Goal: Transaction & Acquisition: Obtain resource

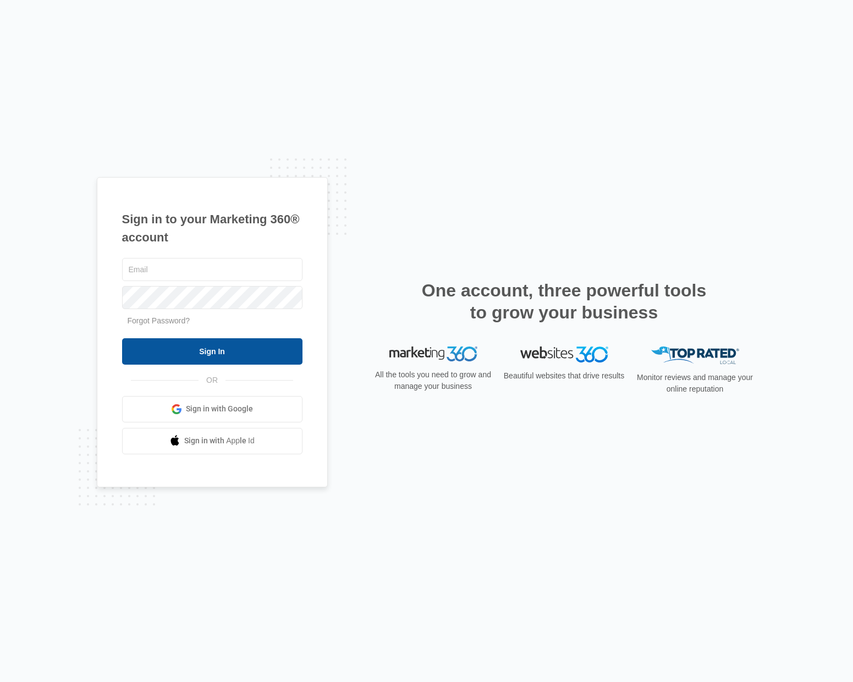
type input "shannon.zambole@madwire.com"
click at [204, 349] on input "Sign In" at bounding box center [212, 351] width 180 height 26
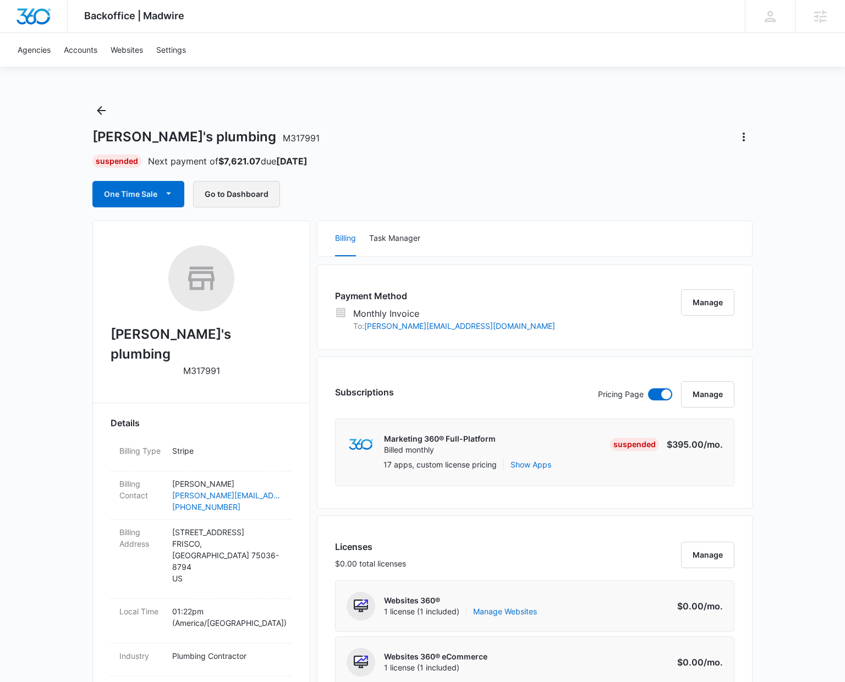
click at [247, 189] on button "Go to Dashboard" at bounding box center [236, 194] width 87 height 26
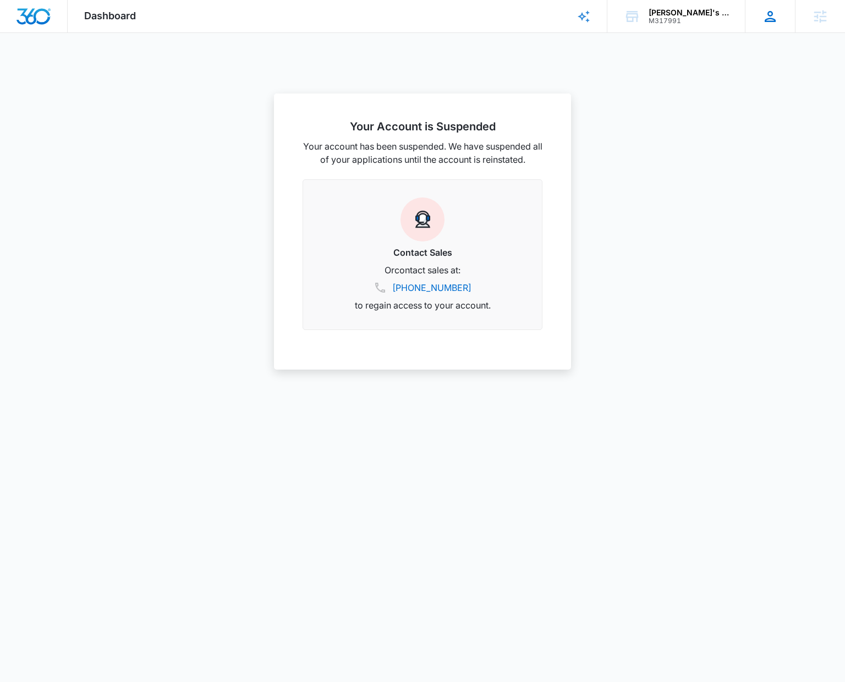
click at [775, 21] on icon at bounding box center [769, 16] width 11 height 11
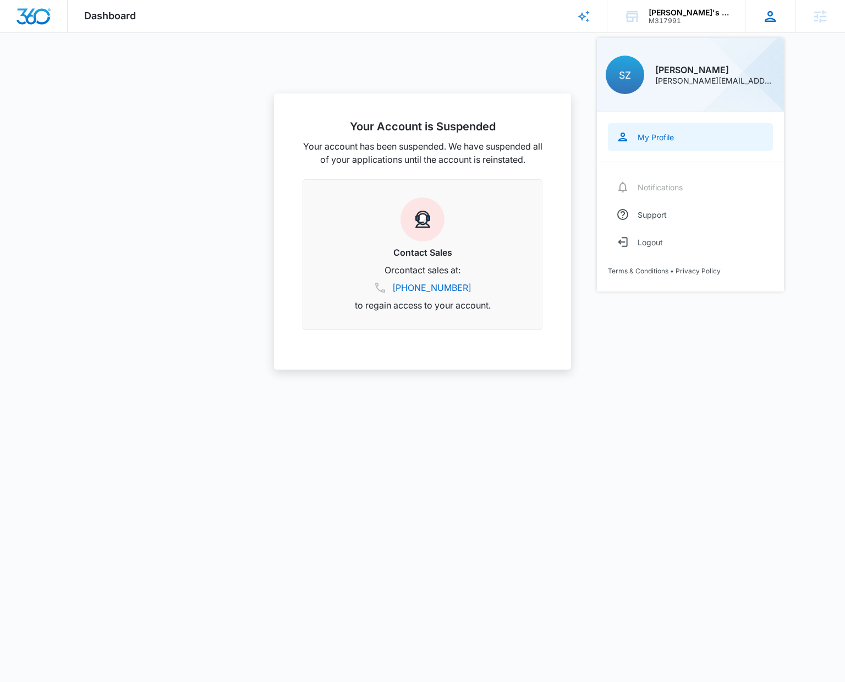
click at [649, 141] on link "My Profile" at bounding box center [690, 136] width 165 height 27
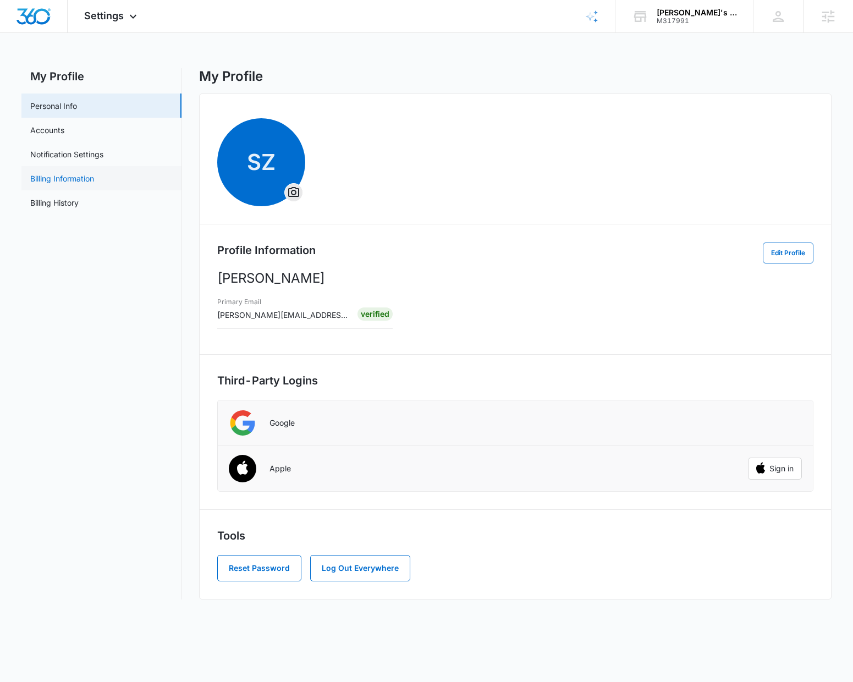
click at [52, 183] on link "Billing Information" at bounding box center [62, 179] width 64 height 12
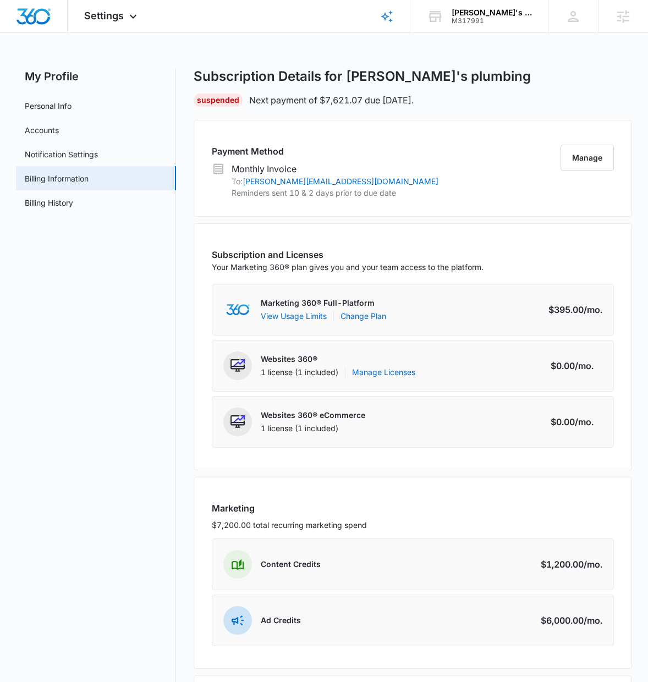
click at [556, 85] on div "Subscription Details for Lex's plumbing Suspended Next payment of $7,621.07 due…" at bounding box center [413, 87] width 438 height 38
click at [586, 158] on button "Manage" at bounding box center [586, 158] width 53 height 26
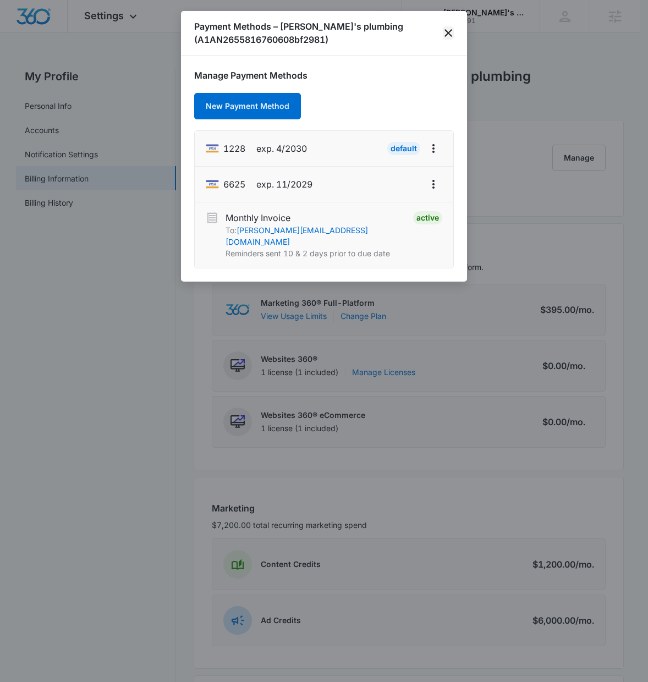
drag, startPoint x: 444, startPoint y: 32, endPoint x: 516, endPoint y: 34, distance: 72.6
click at [444, 32] on icon "close" at bounding box center [447, 32] width 13 height 13
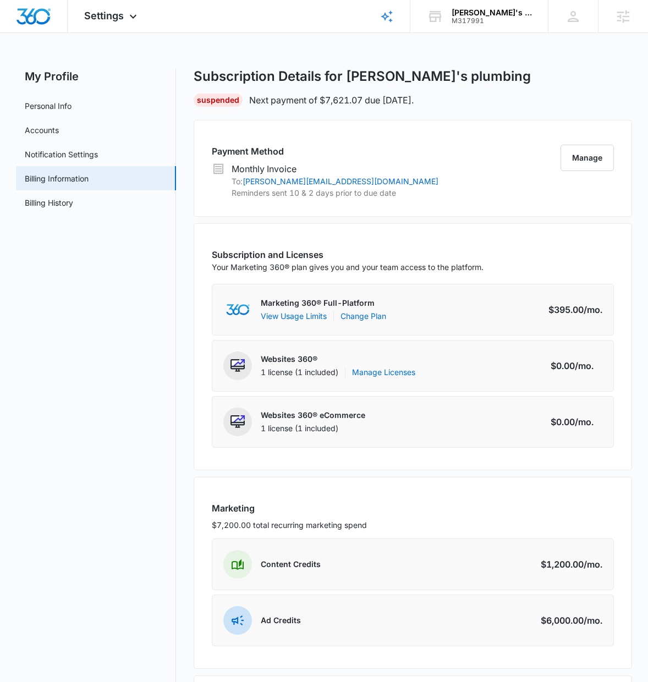
click at [619, 60] on div "Settings Apps Reputation Forms CRM Email Social Content Ads Intelligence Files …" at bounding box center [324, 387] width 648 height 775
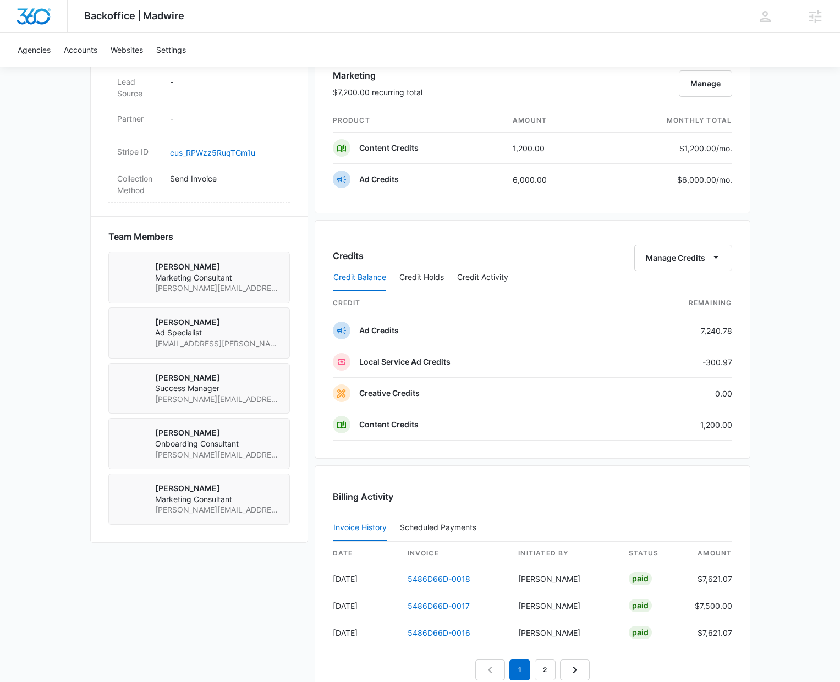
scroll to position [843, 0]
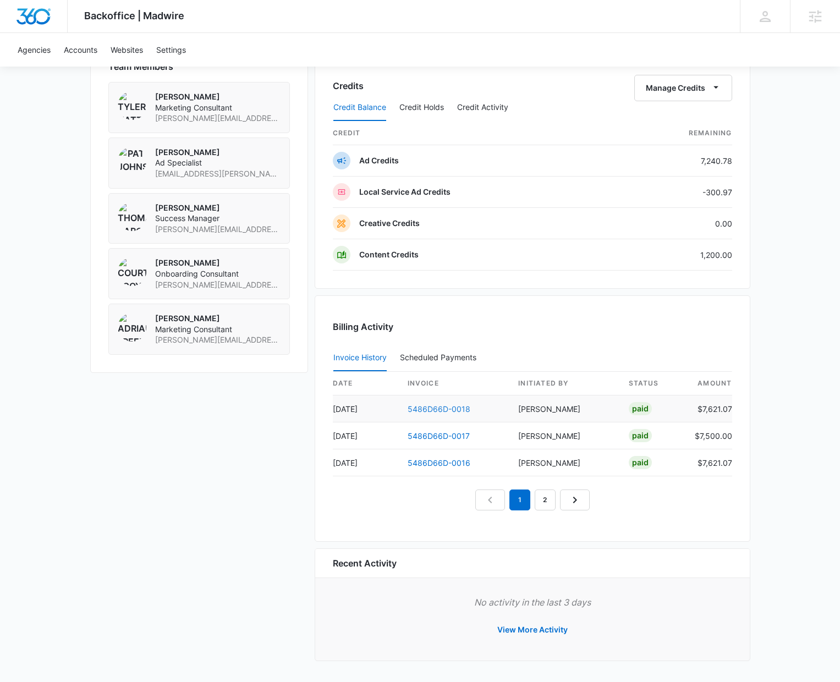
click at [427, 406] on link "5486D66D-0018" at bounding box center [438, 408] width 63 height 9
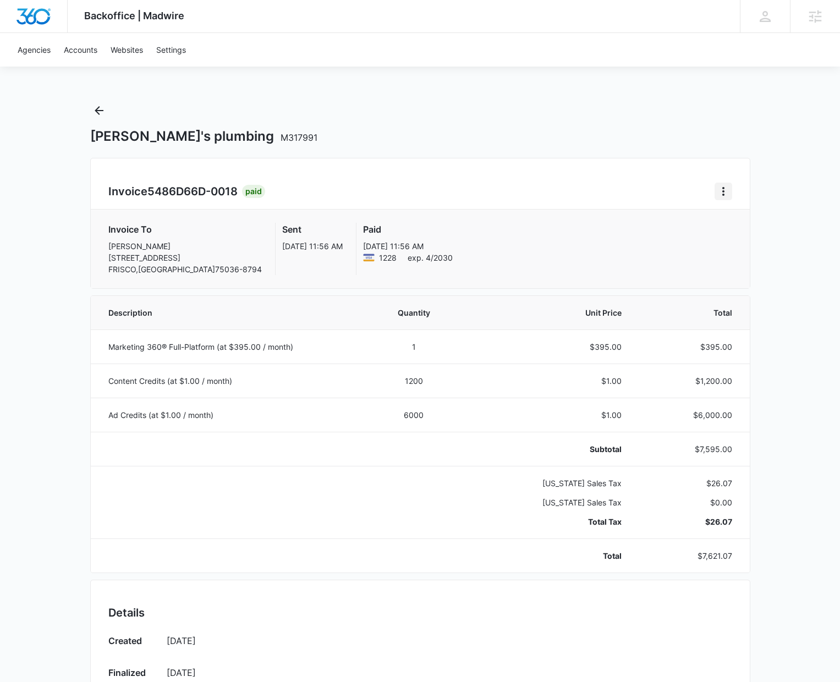
click at [727, 194] on icon "Home" at bounding box center [722, 191] width 13 height 13
click at [744, 220] on link "Download Invoice" at bounding box center [760, 221] width 64 height 9
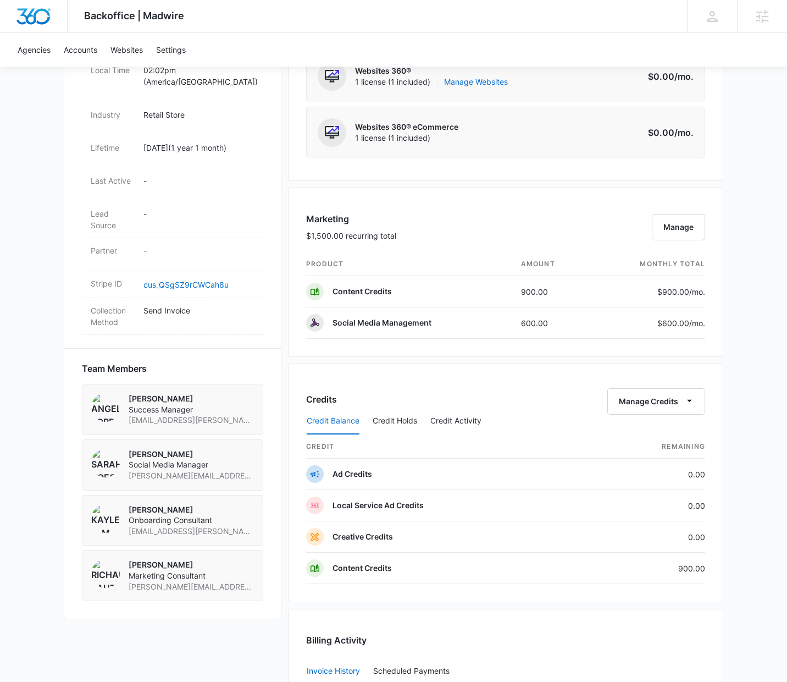
scroll to position [843, 0]
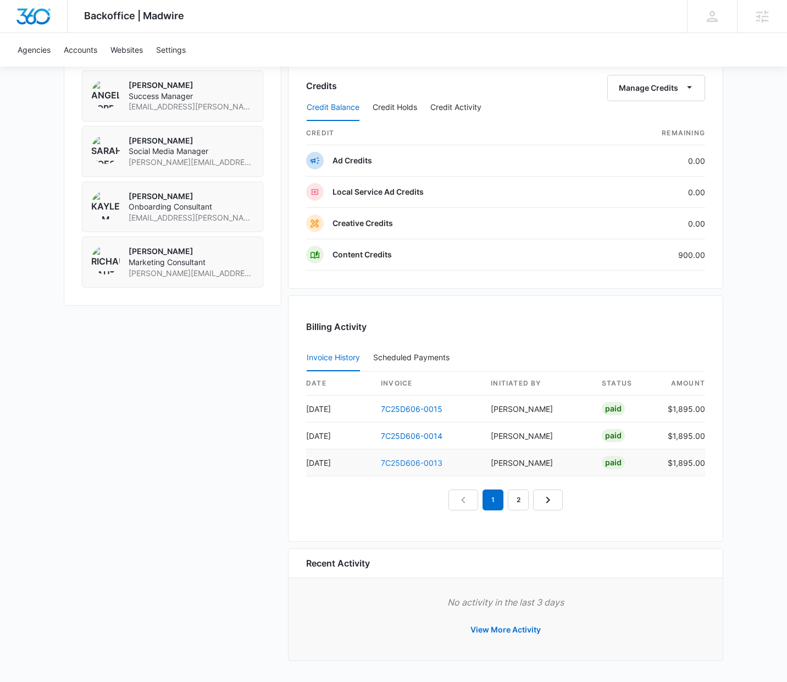
click at [404, 460] on link "7C25D606-0013" at bounding box center [412, 462] width 62 height 9
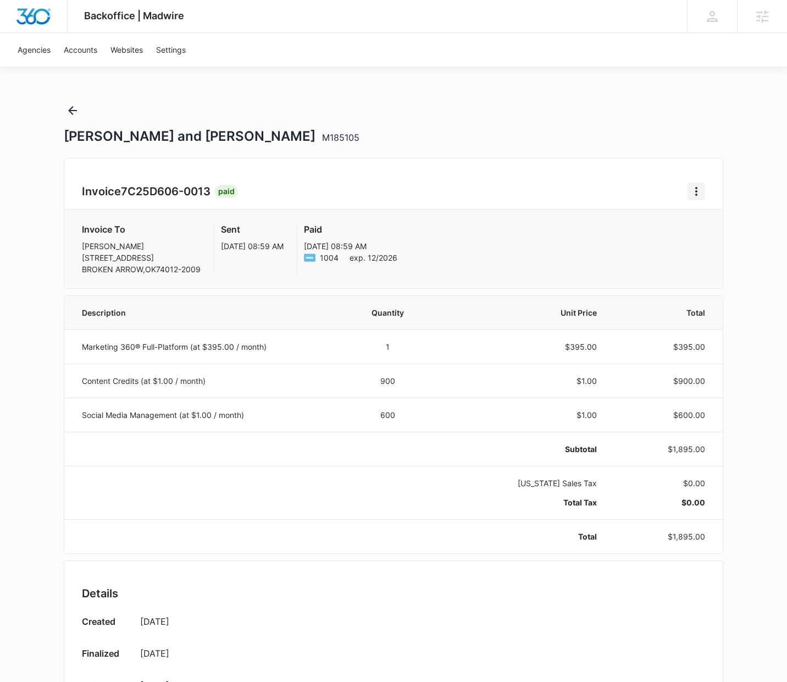
click at [694, 189] on icon "Home" at bounding box center [696, 191] width 13 height 13
click at [664, 222] on link "Download Invoice" at bounding box center [647, 221] width 64 height 9
